Goal: Transaction & Acquisition: Download file/media

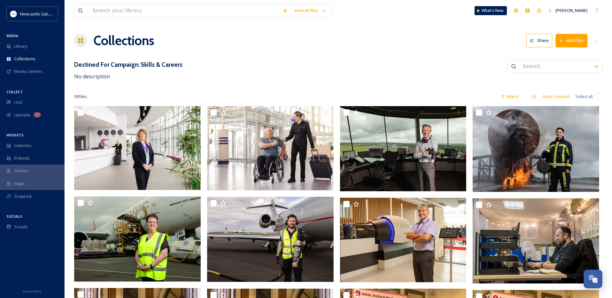
scroll to position [405, 0]
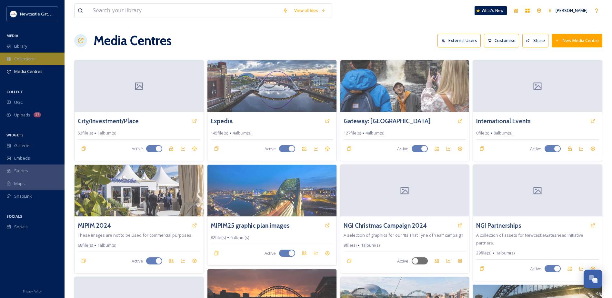
click at [36, 59] on div "Collections" at bounding box center [32, 59] width 65 height 13
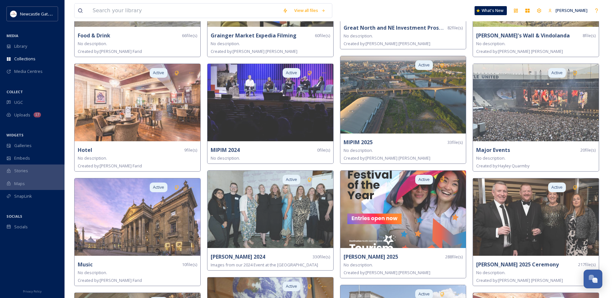
scroll to position [581, 0]
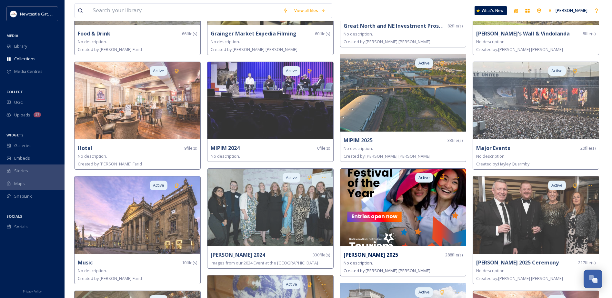
click at [391, 223] on img at bounding box center [403, 207] width 126 height 77
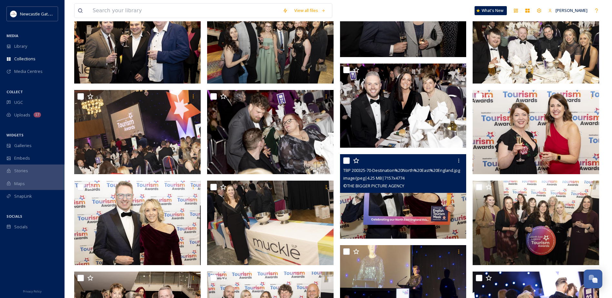
scroll to position [1452, 0]
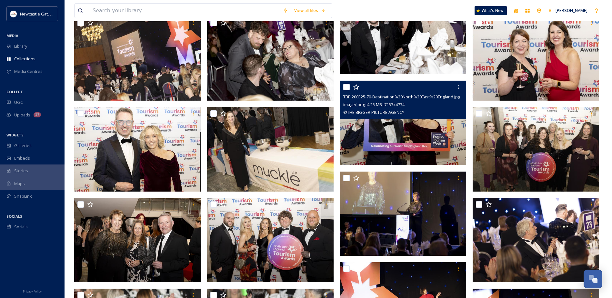
click at [399, 140] on img at bounding box center [403, 123] width 126 height 85
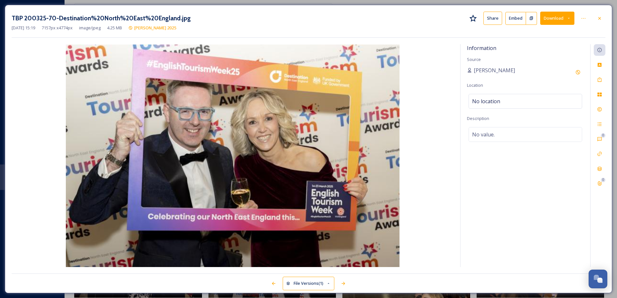
click at [557, 18] on button "Download" at bounding box center [557, 18] width 34 height 13
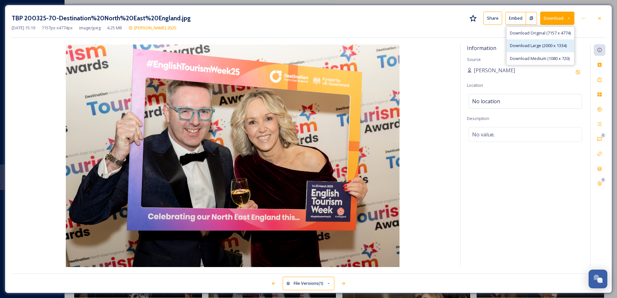
click at [539, 45] on span "Download Large (2000 x 1334)" at bounding box center [538, 46] width 57 height 6
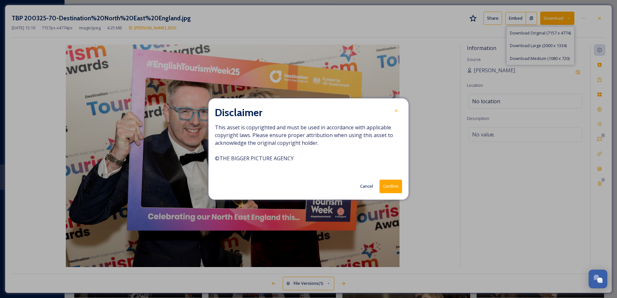
click at [395, 187] on button "Confirm" at bounding box center [390, 186] width 23 height 13
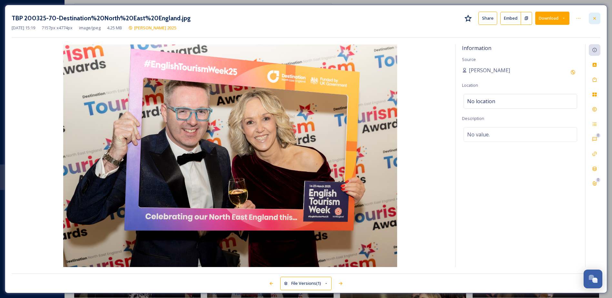
click at [593, 19] on icon at bounding box center [594, 18] width 5 height 5
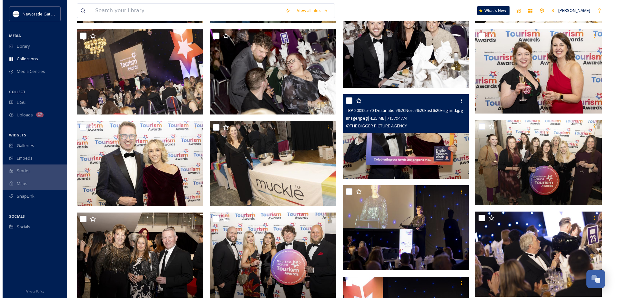
scroll to position [1645, 0]
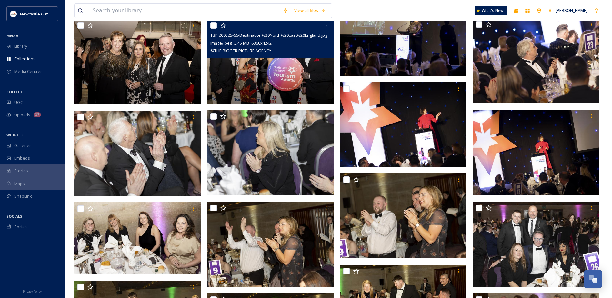
click at [290, 72] on img at bounding box center [270, 61] width 126 height 85
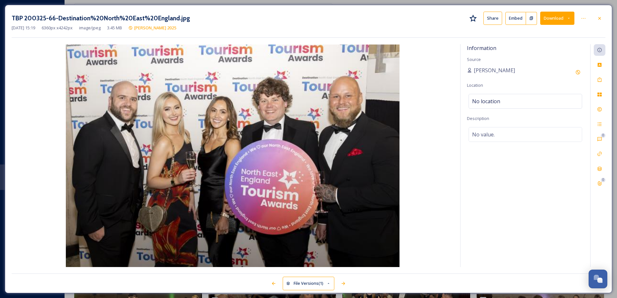
click at [547, 20] on button "Download" at bounding box center [557, 18] width 34 height 13
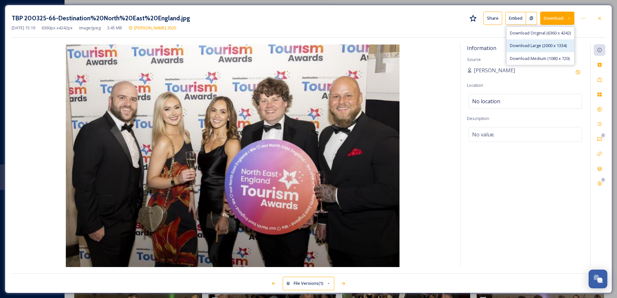
click at [535, 45] on span "Download Large (2000 x 1334)" at bounding box center [538, 46] width 57 height 6
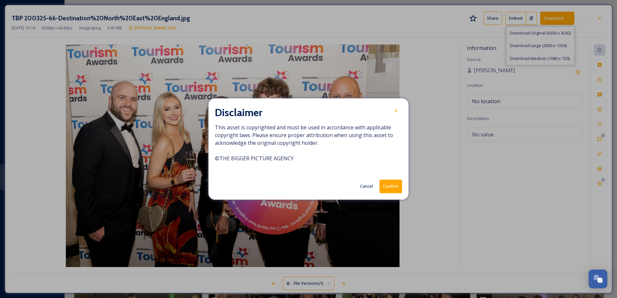
click at [393, 186] on button "Confirm" at bounding box center [390, 186] width 23 height 13
